Goal: Check status: Check status

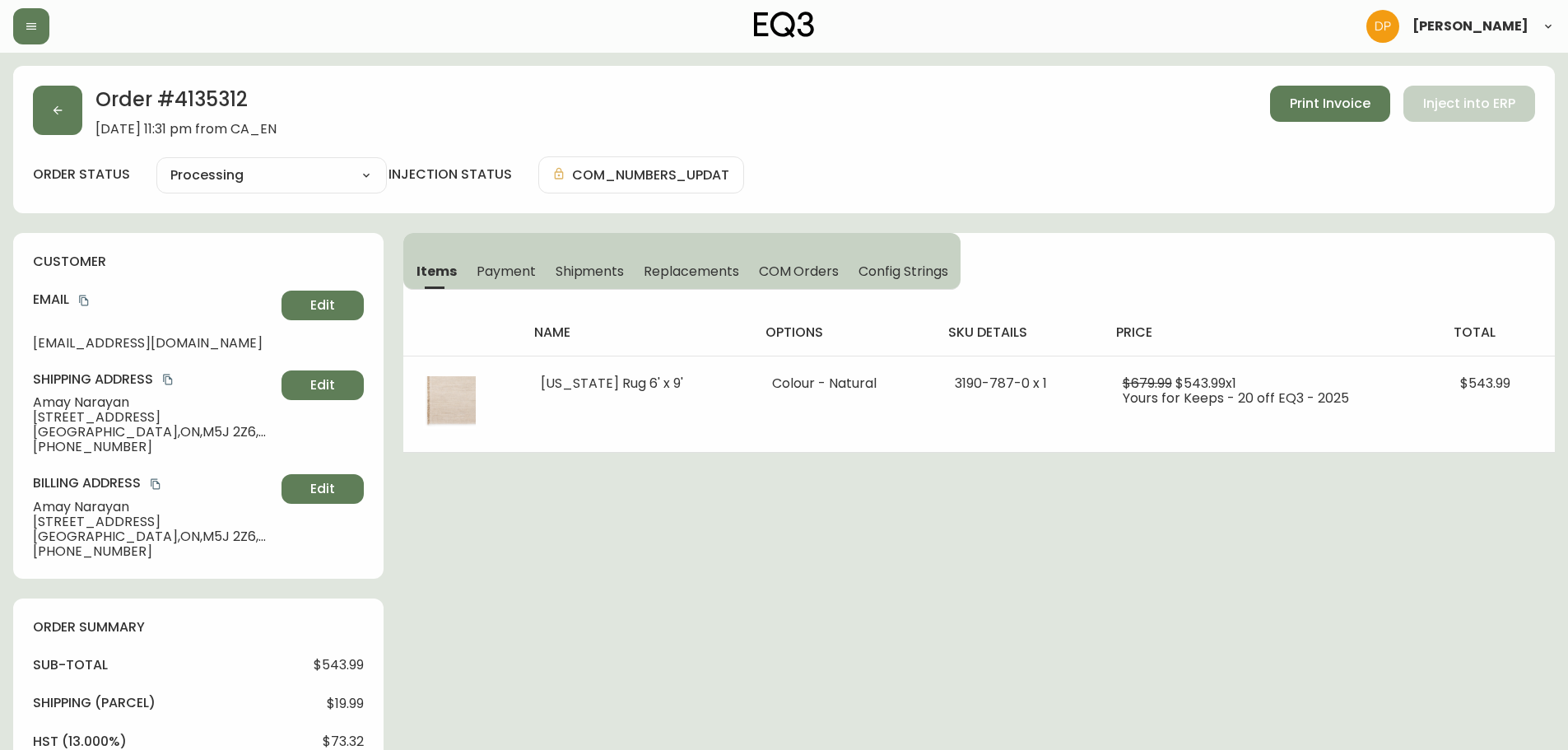
select select "PROCESSING"
click at [67, 129] on button "button" at bounding box center [57, 110] width 49 height 49
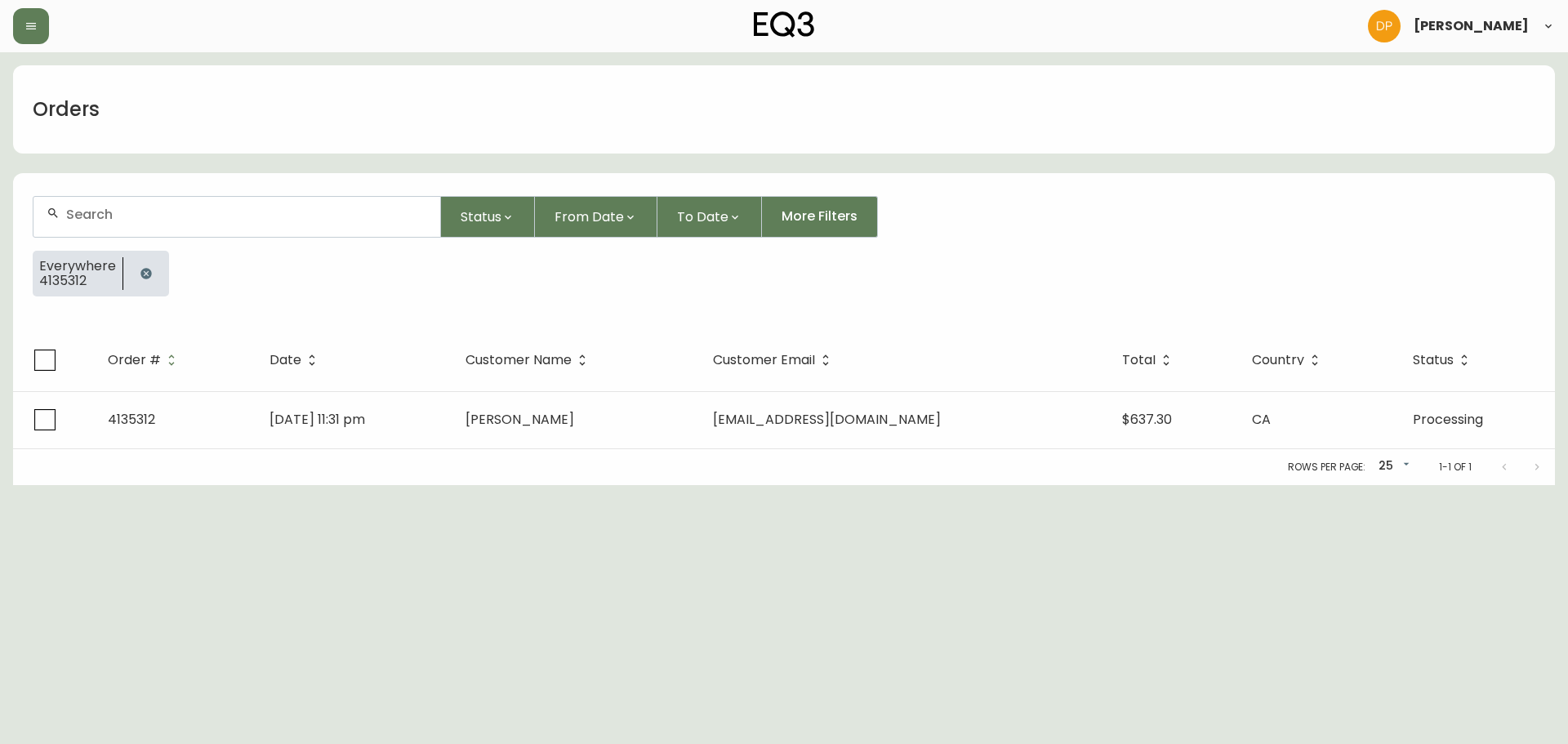
click at [143, 272] on icon "button" at bounding box center [145, 273] width 10 height 10
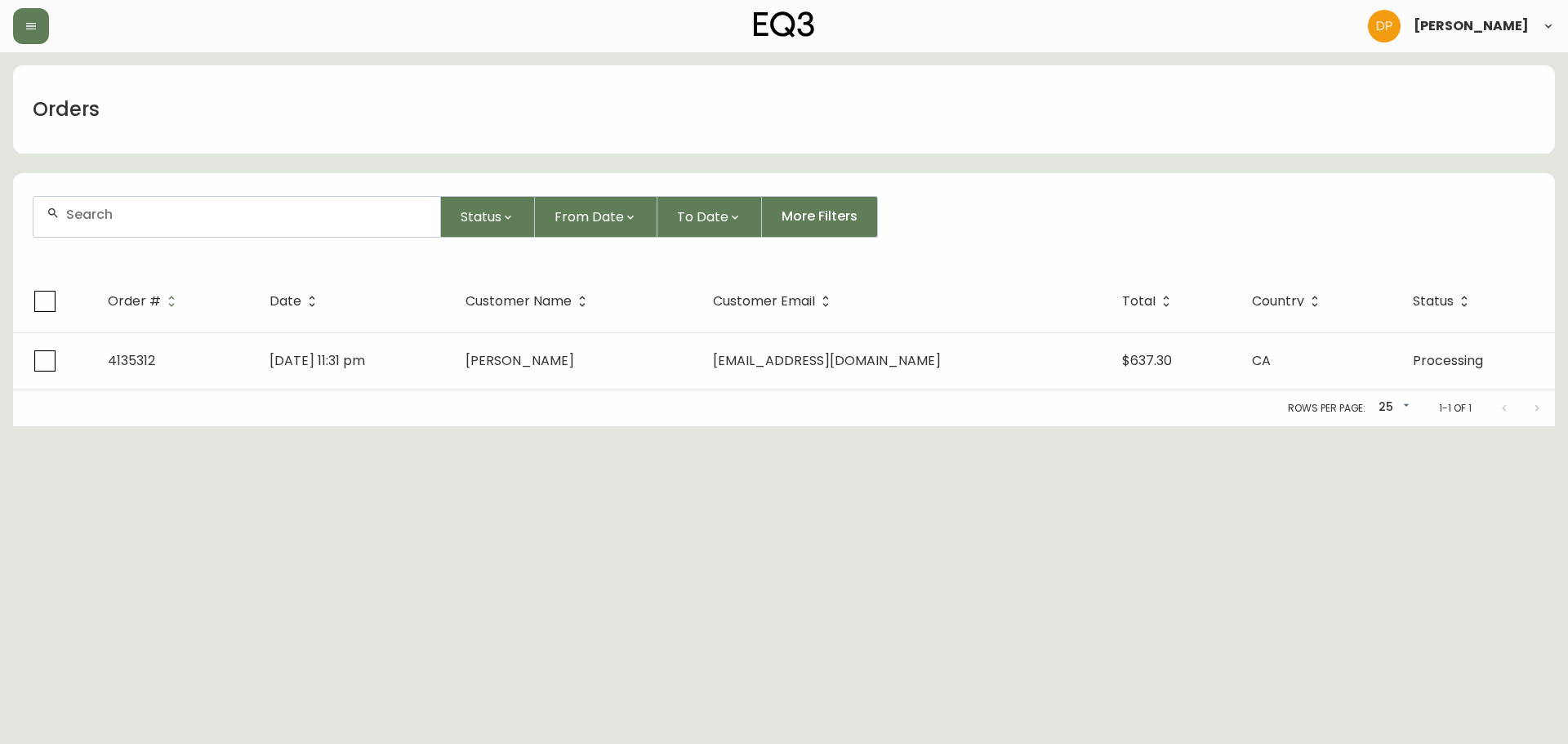
click at [143, 227] on div at bounding box center [237, 217] width 407 height 40
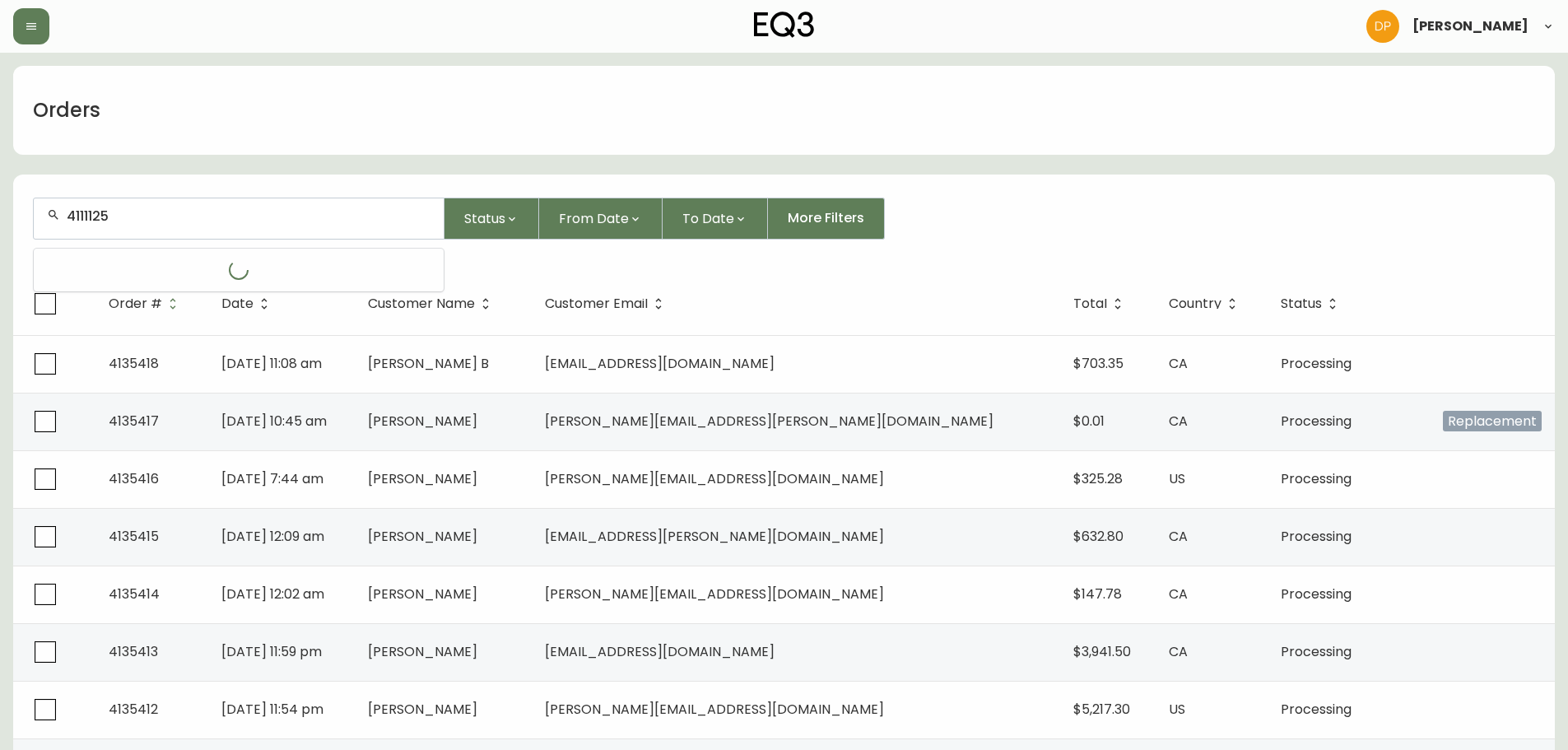
type input "4111125"
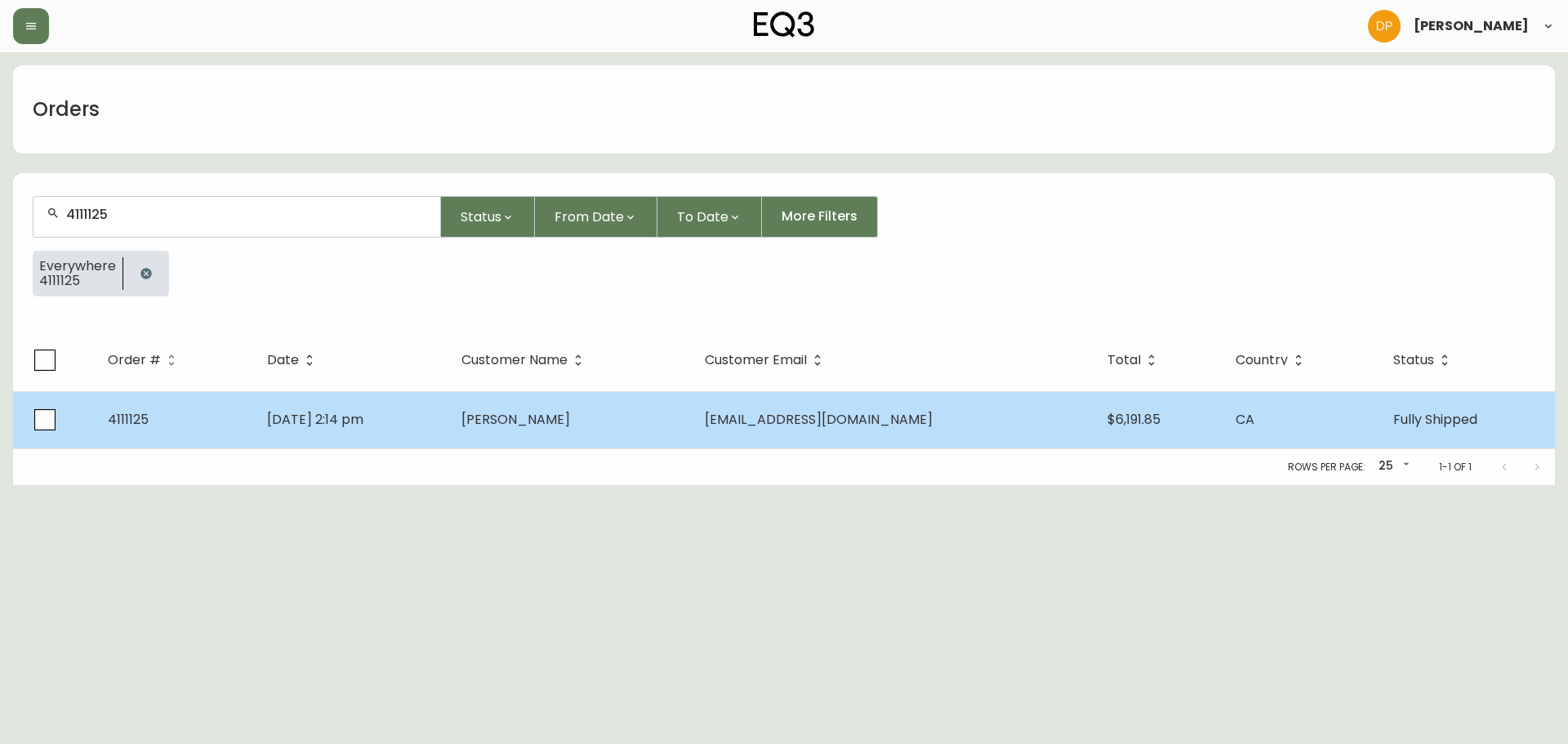
click at [352, 422] on span "[DATE] 2:14 pm" at bounding box center [315, 419] width 96 height 19
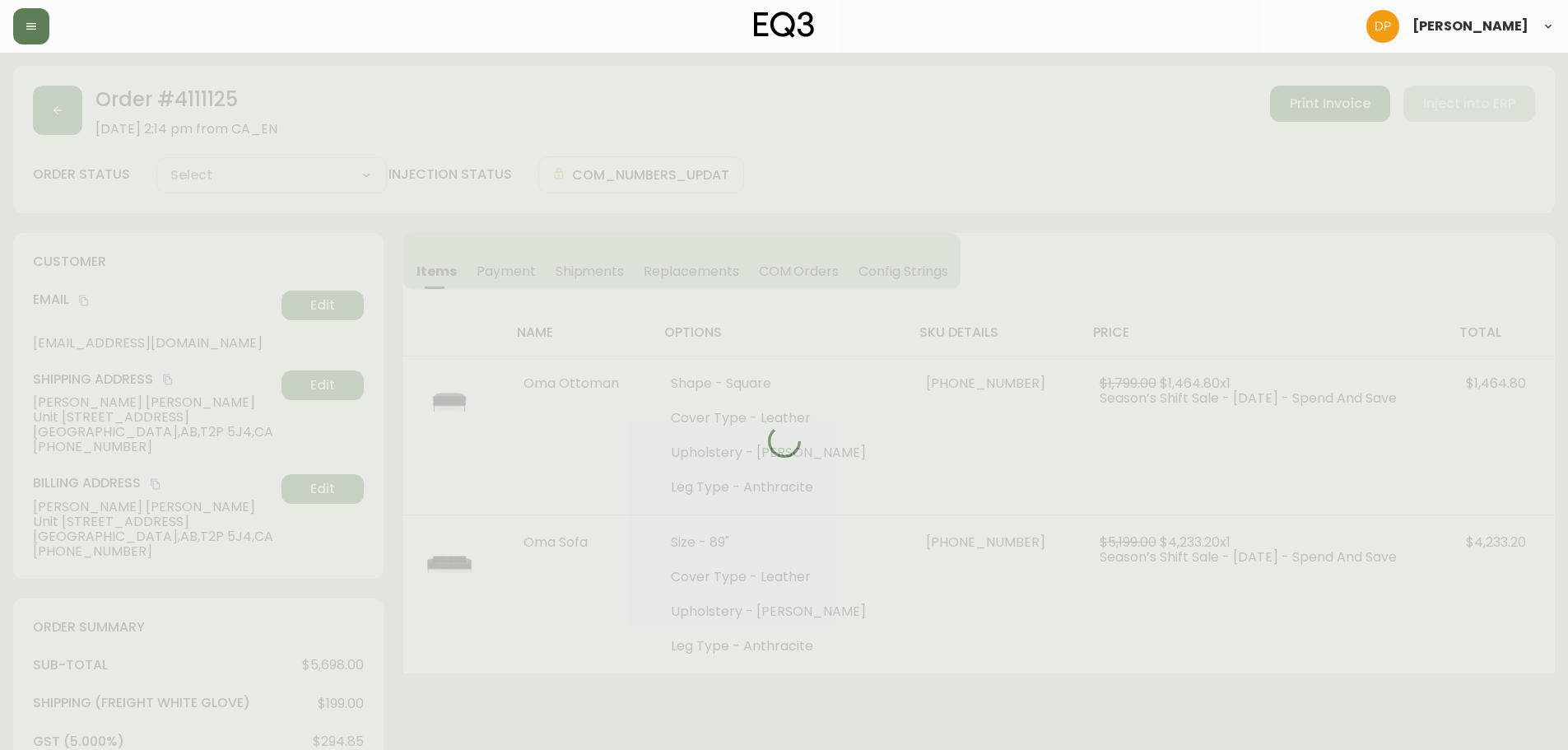
type input "Fully Shipped"
select select "FULLY_SHIPPED"
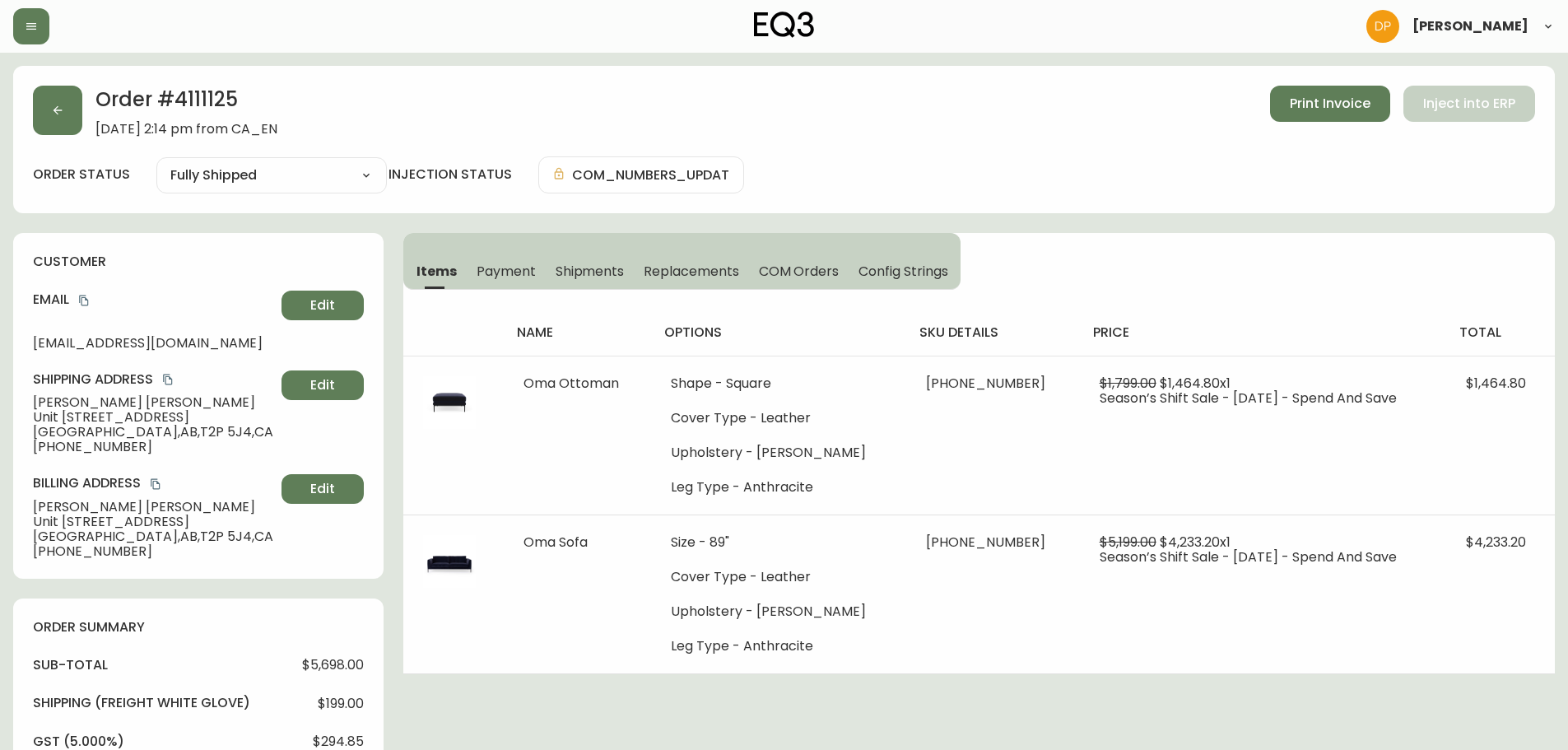
click at [830, 715] on div "Order # 4111125 [DATE] 2:14 pm from CA_EN Print Invoice Inject into ERP order s…" at bounding box center [784, 751] width 1542 height 1369
click at [436, 732] on div "Order # 4111125 [DATE] 2:14 pm from CA_EN Print Invoice Inject into ERP order s…" at bounding box center [784, 751] width 1542 height 1369
drag, startPoint x: 173, startPoint y: 94, endPoint x: 240, endPoint y: 101, distance: 67.4
click at [240, 101] on h2 "Order # 4111125" at bounding box center [186, 104] width 182 height 36
copy h2 "4111125"
